Goal: Communication & Community: Answer question/provide support

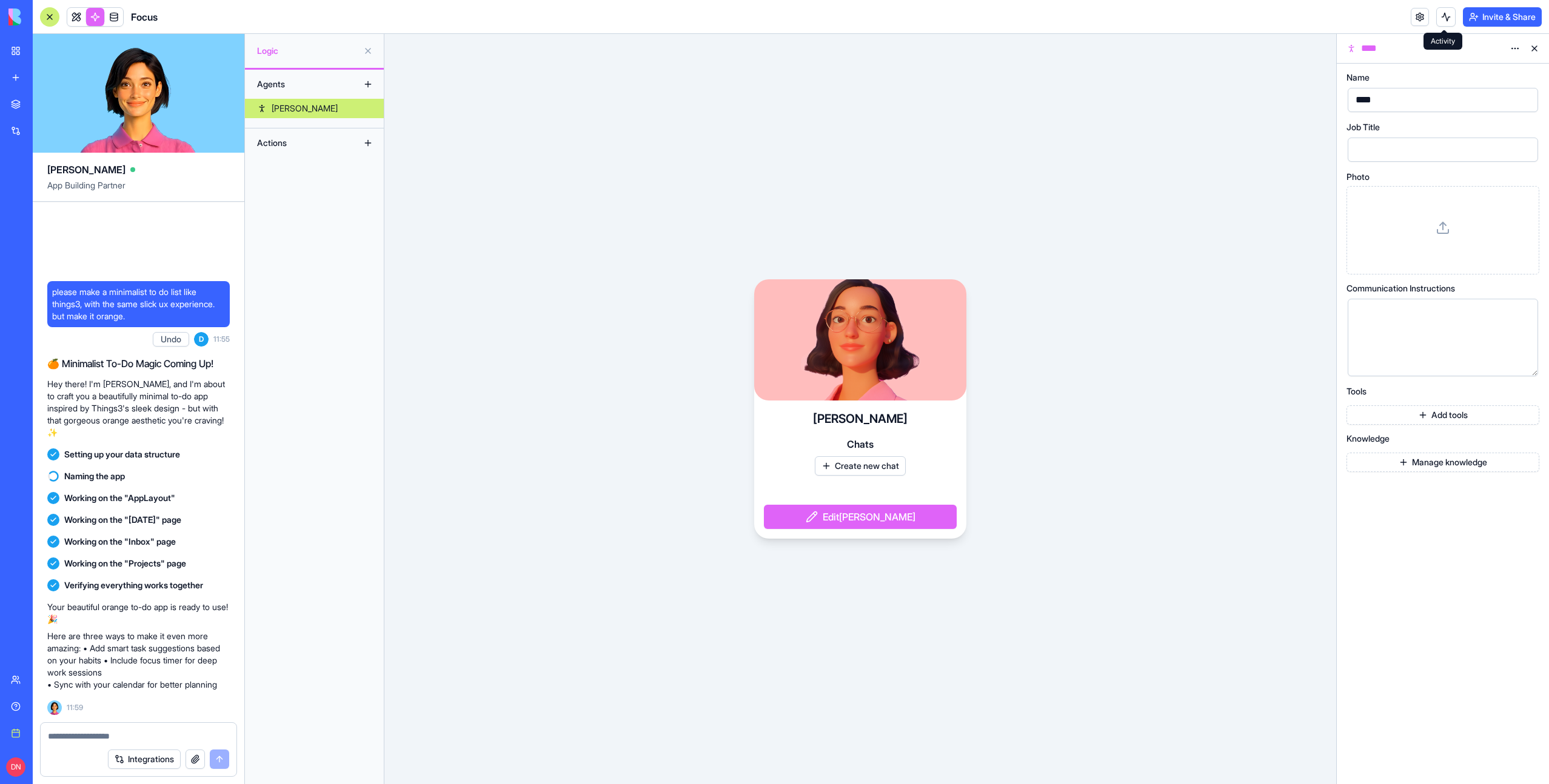
click at [1448, 19] on button at bounding box center [1445, 16] width 19 height 19
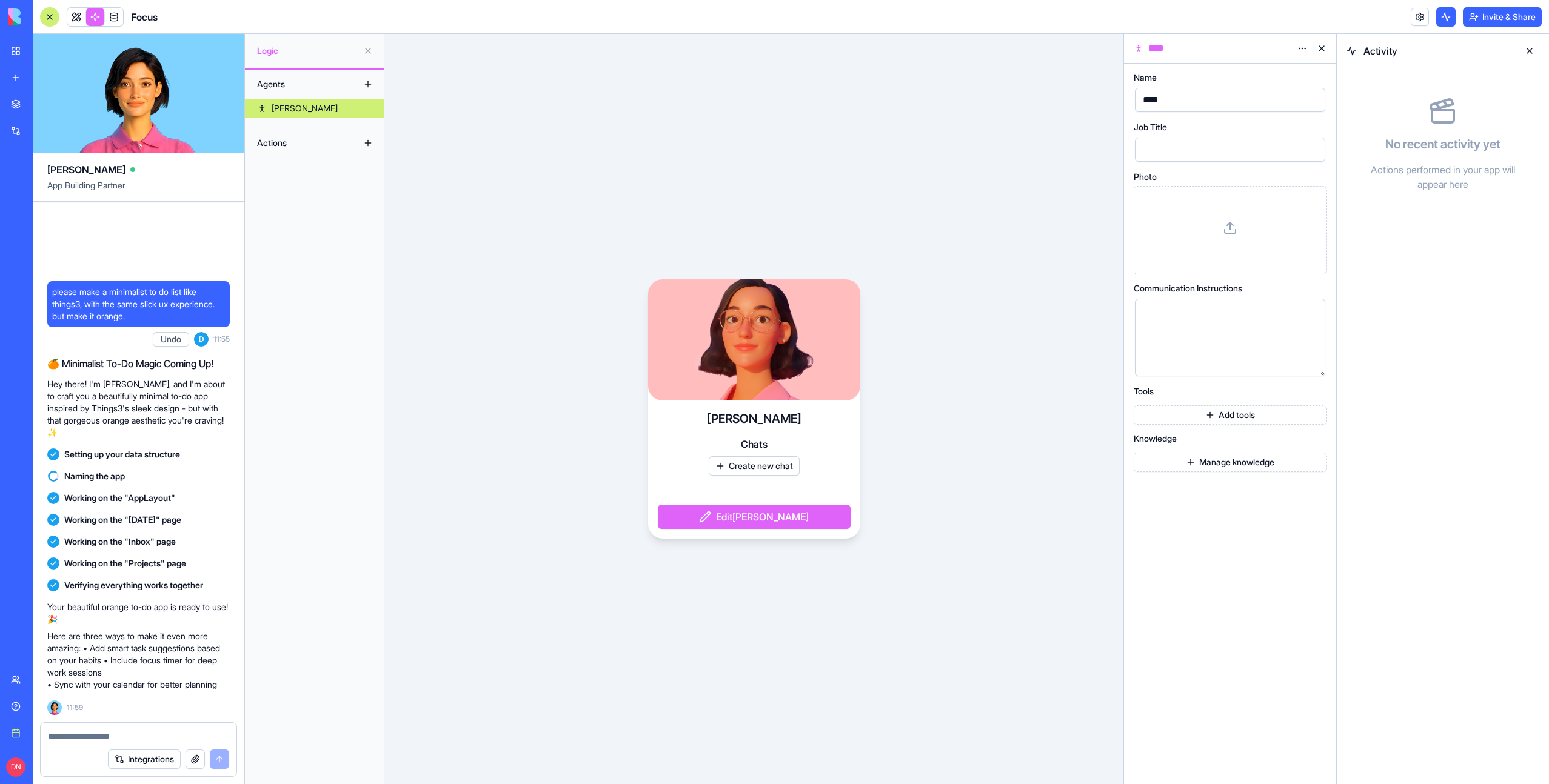
click at [1448, 19] on button at bounding box center [1445, 16] width 19 height 19
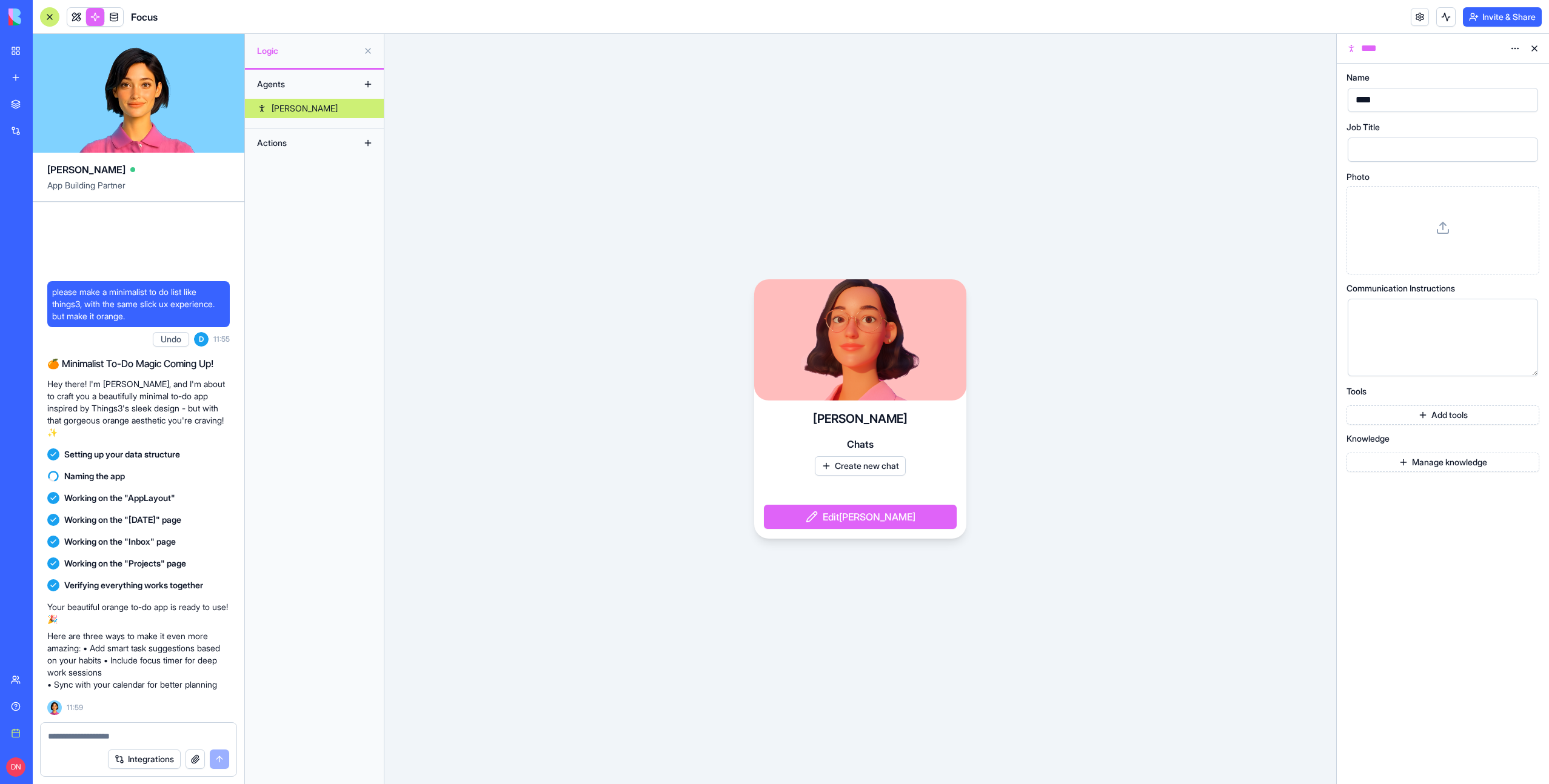
click at [1448, 19] on button at bounding box center [1445, 16] width 19 height 19
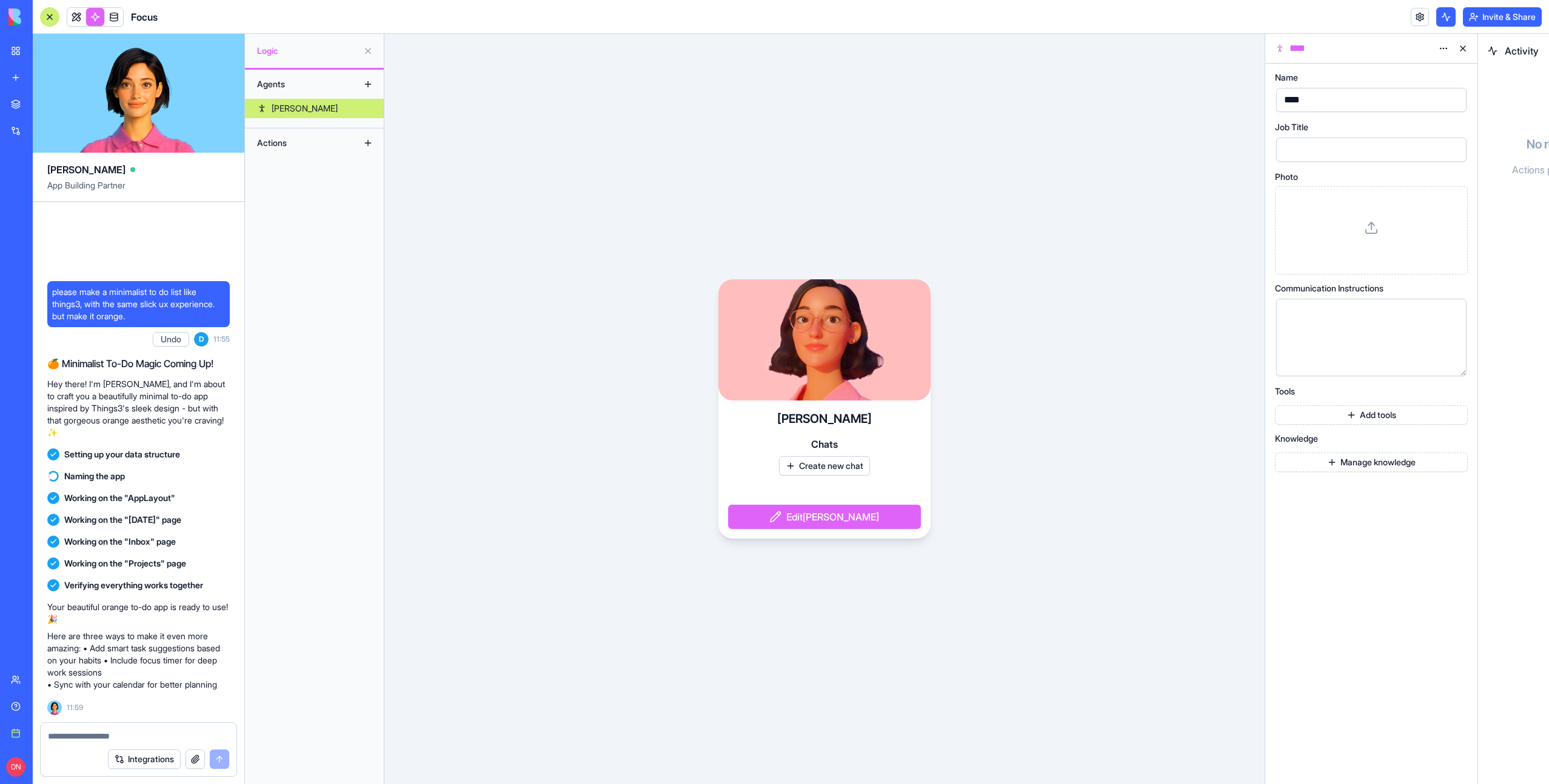
click at [1448, 19] on button at bounding box center [1445, 16] width 19 height 19
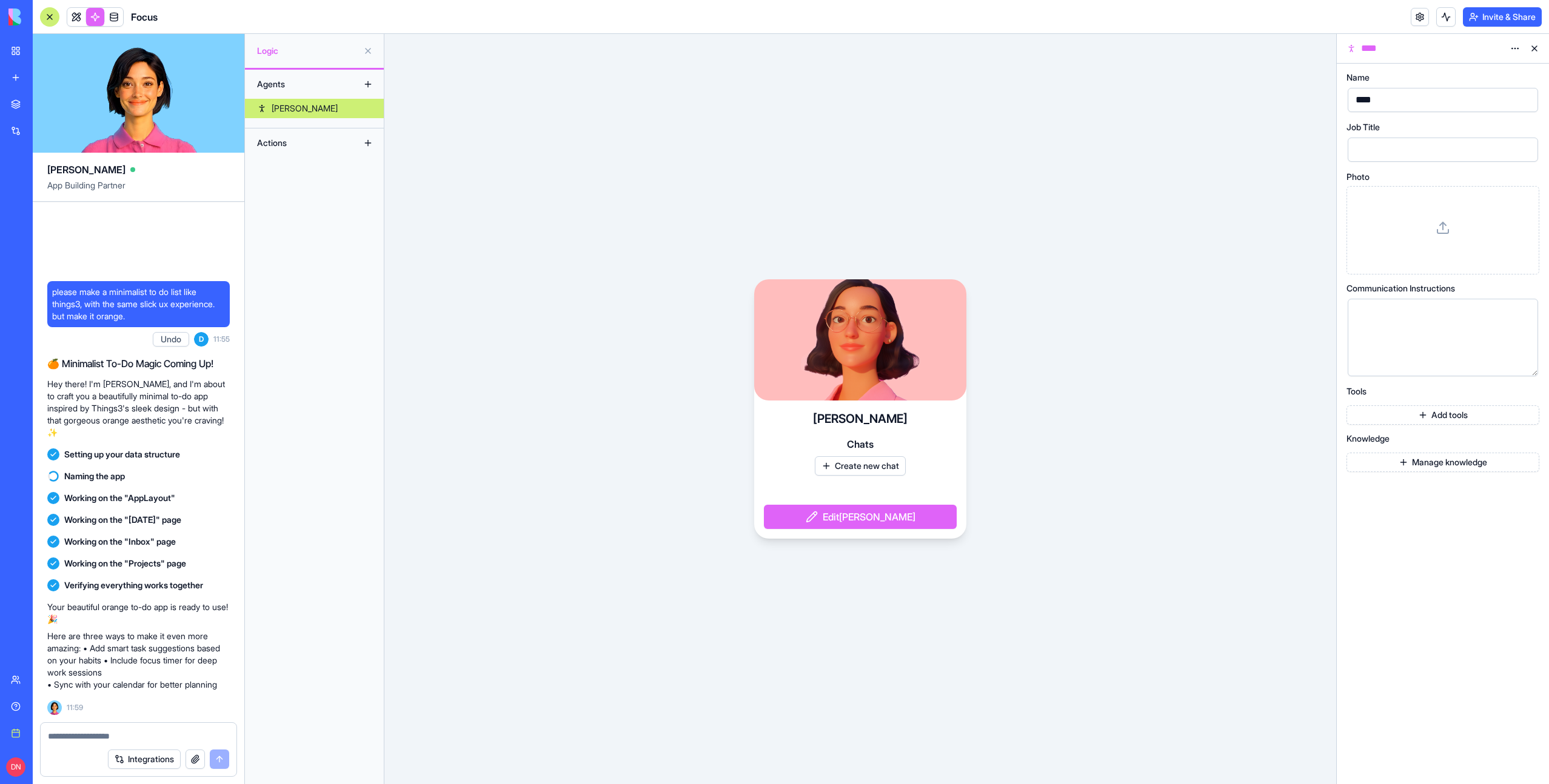
click at [1535, 49] on button at bounding box center [1533, 48] width 19 height 19
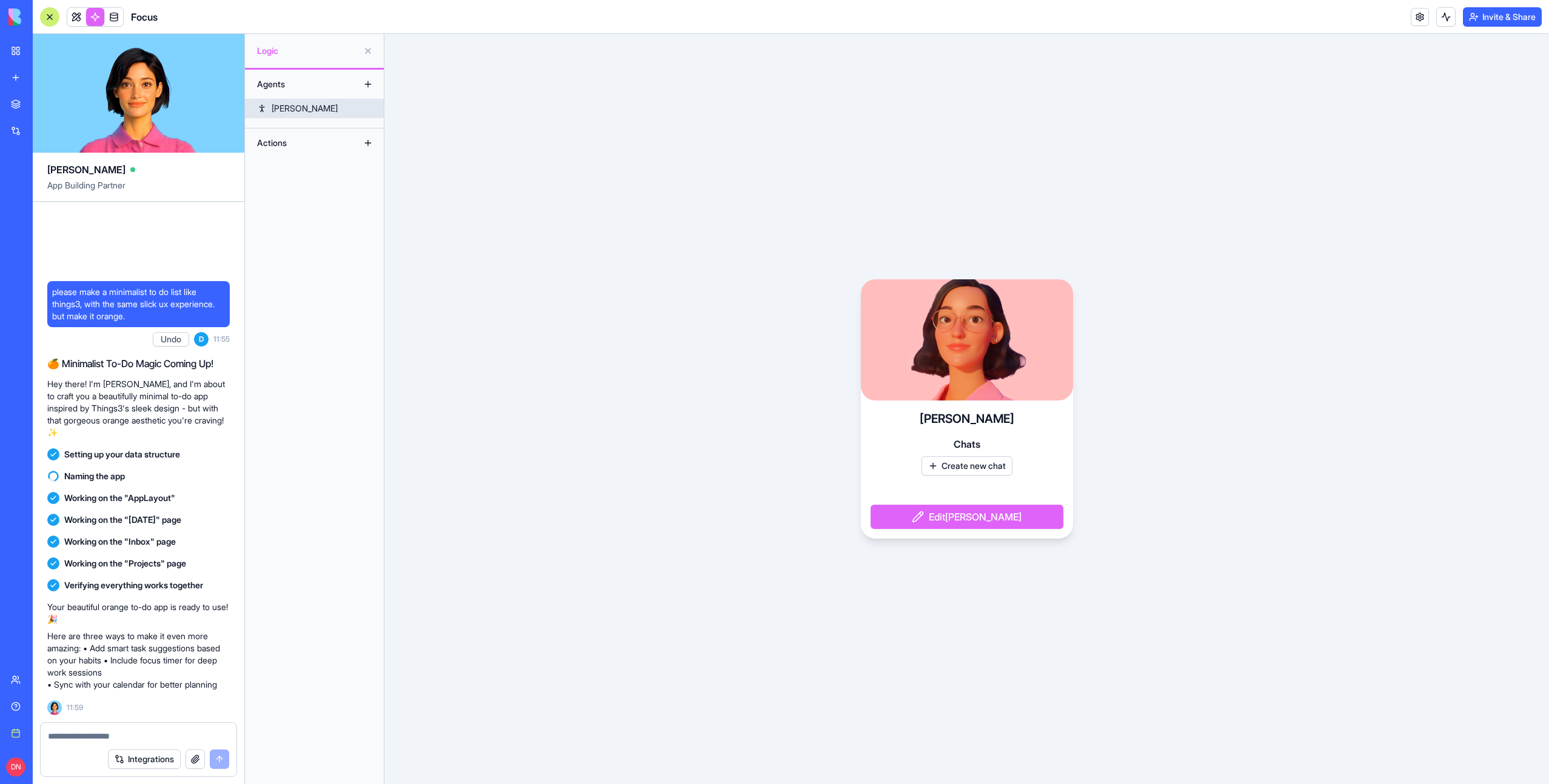
click at [334, 111] on link "[PERSON_NAME]" at bounding box center [314, 108] width 139 height 19
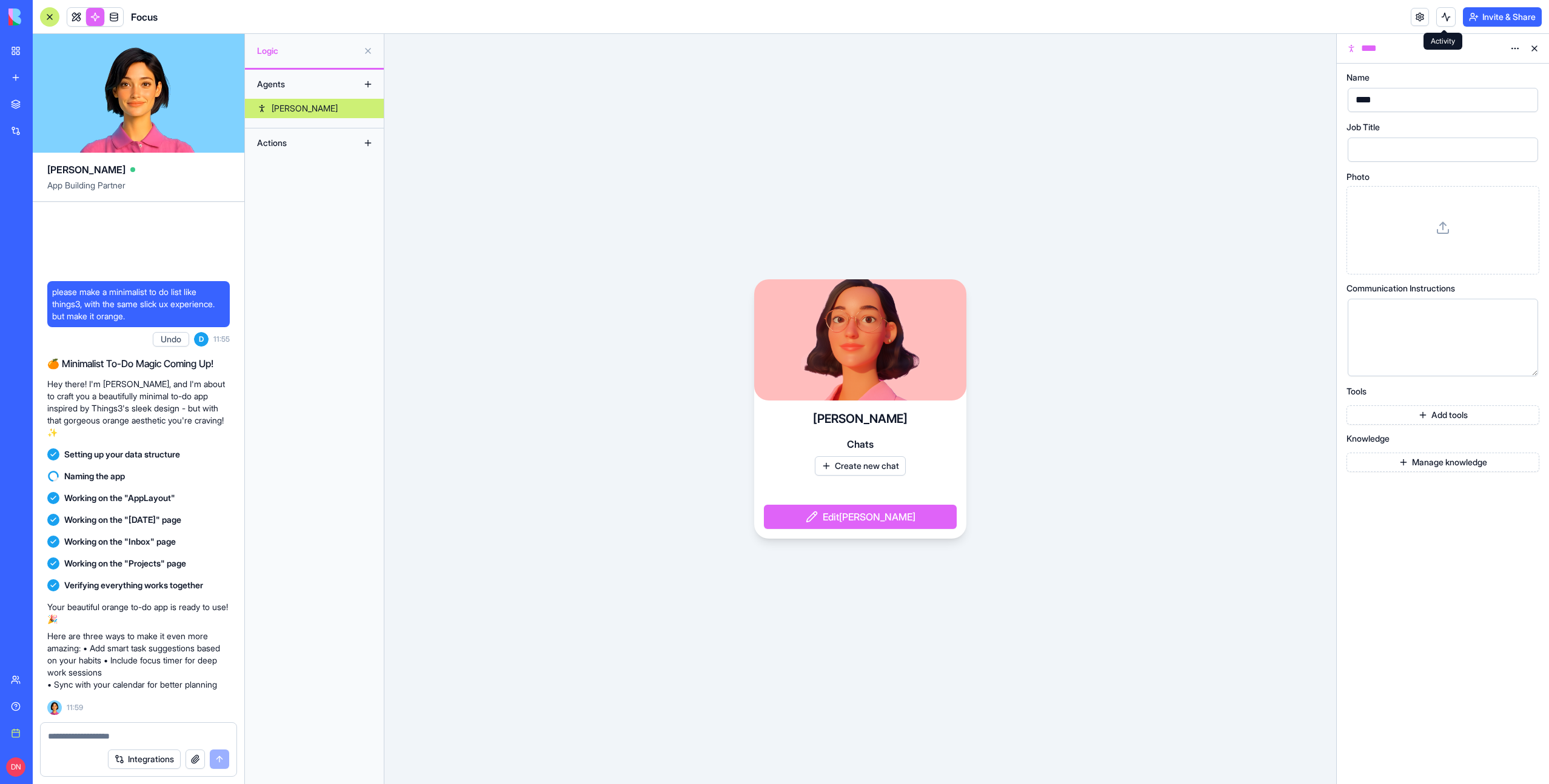
click at [1445, 21] on button at bounding box center [1445, 16] width 19 height 19
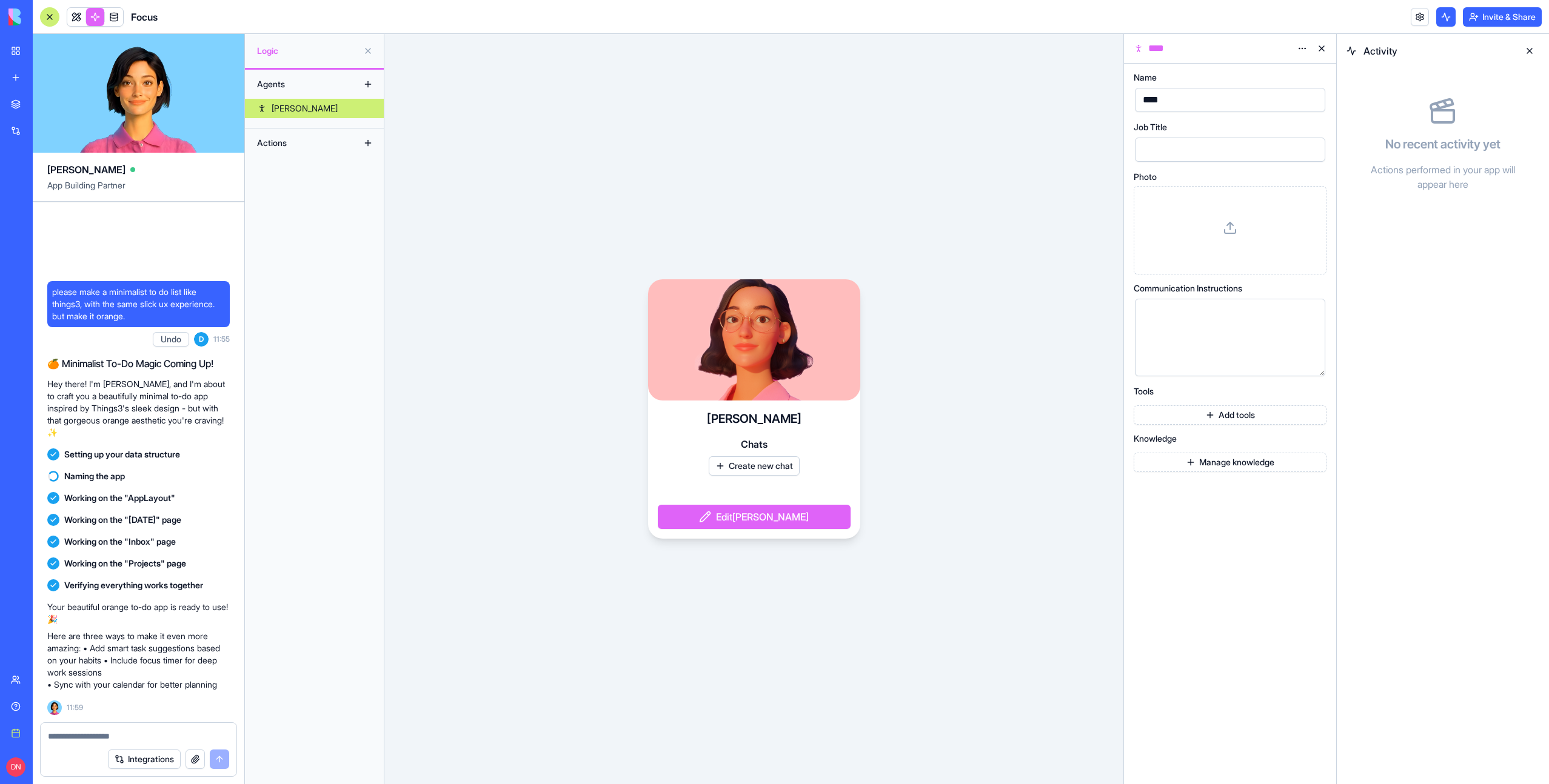
click at [1445, 21] on button at bounding box center [1445, 16] width 19 height 19
